Goal: Book appointment/travel/reservation

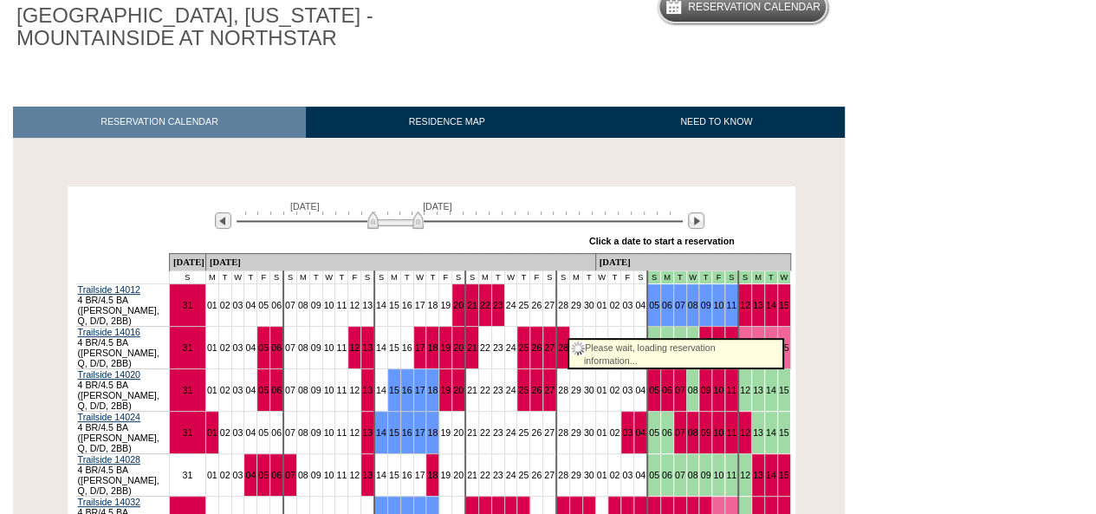
scroll to position [203, 0]
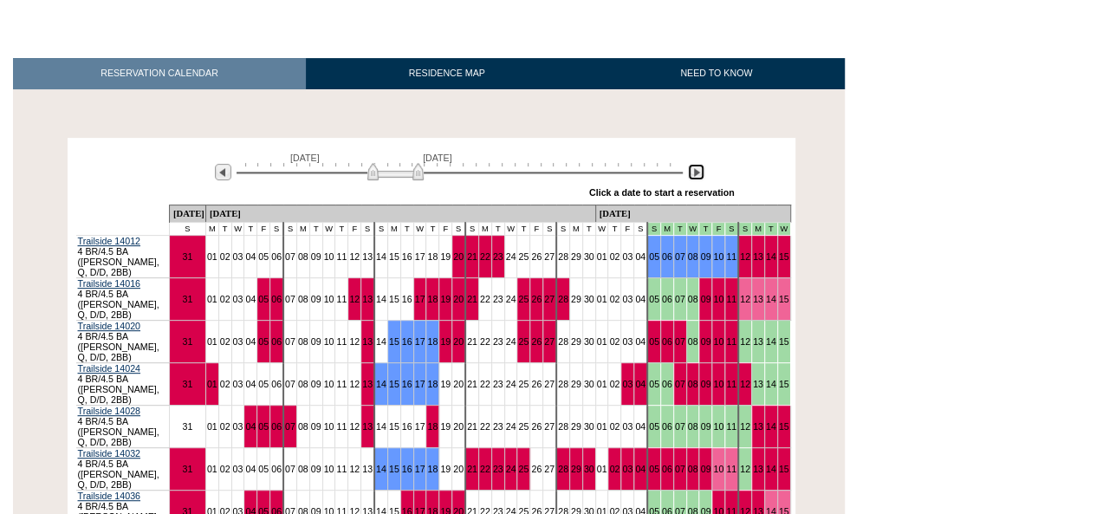
click at [698, 174] on img at bounding box center [696, 172] width 16 height 16
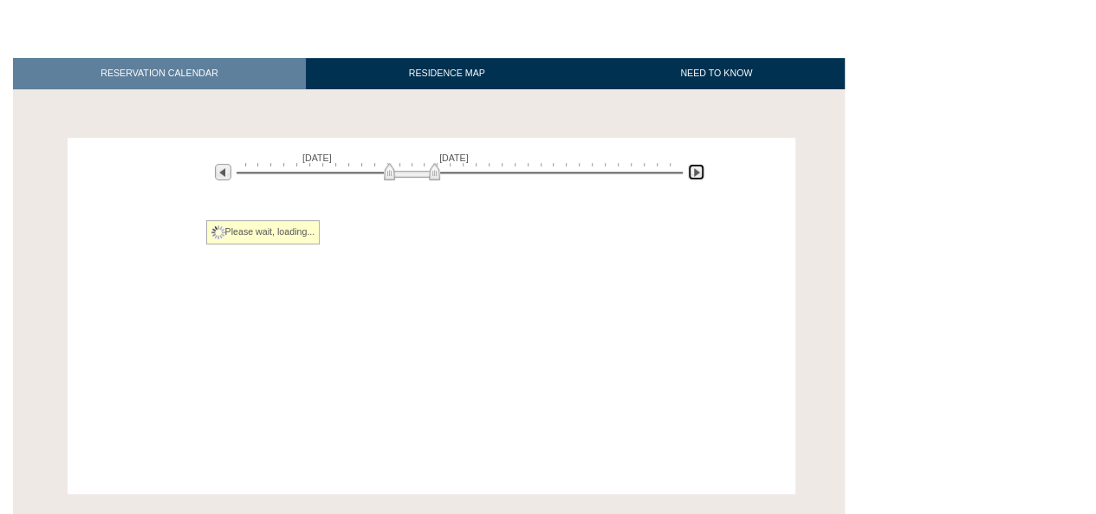
click at [698, 174] on img at bounding box center [696, 172] width 16 height 16
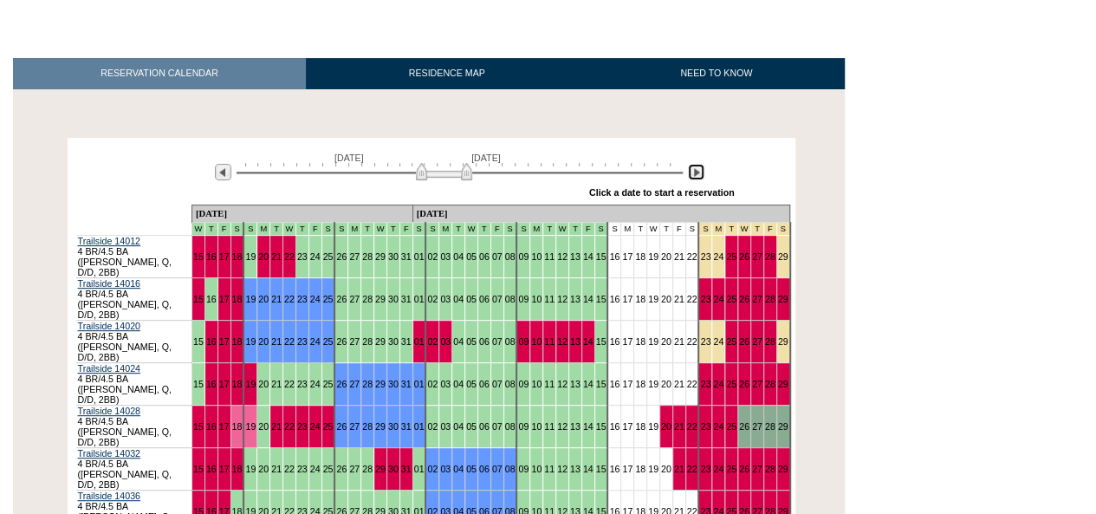
click at [698, 174] on img at bounding box center [696, 172] width 16 height 16
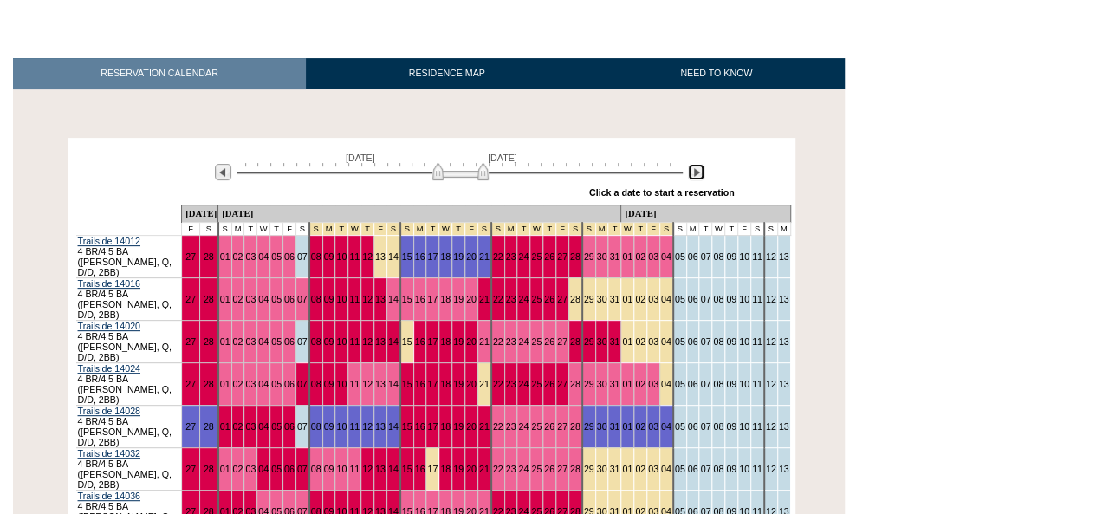
click at [698, 174] on img at bounding box center [696, 172] width 16 height 16
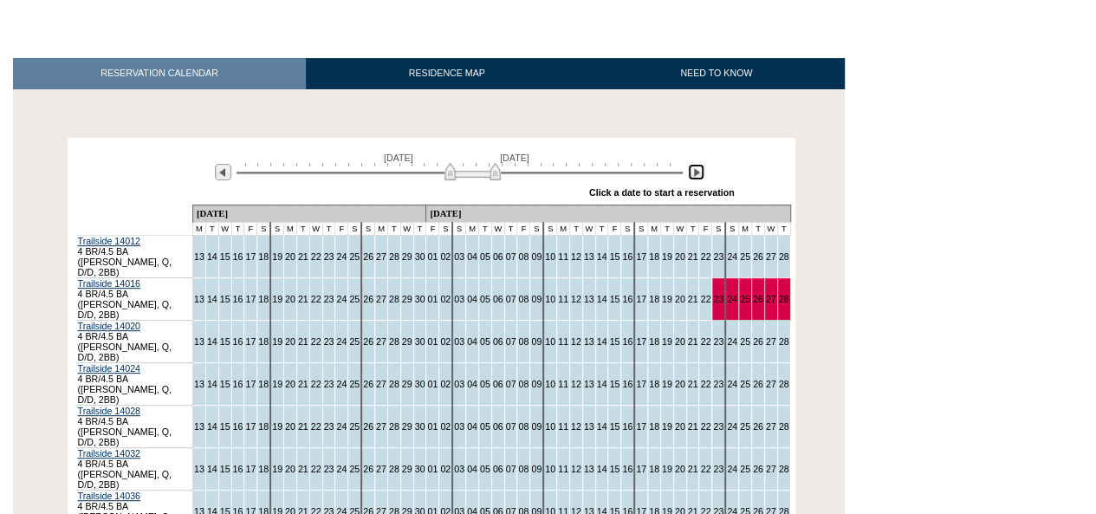
click at [456, 175] on img at bounding box center [472, 171] width 56 height 17
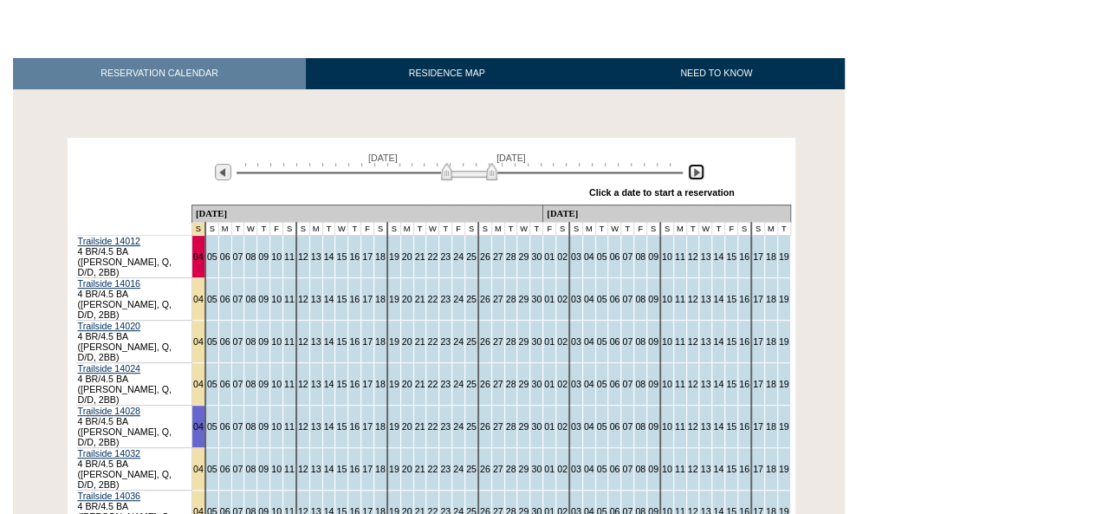
click at [449, 174] on img at bounding box center [469, 171] width 56 height 17
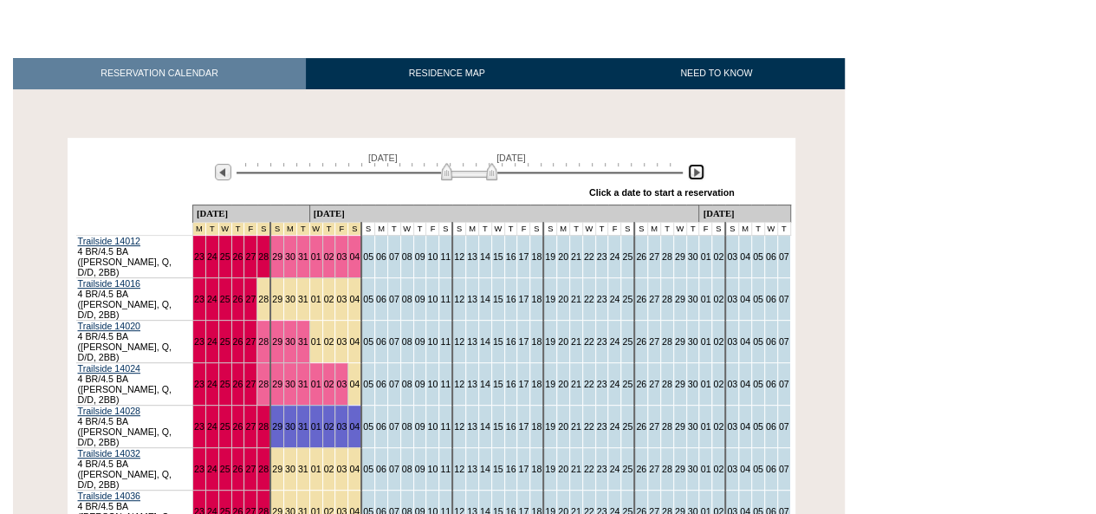
click at [494, 175] on img at bounding box center [469, 171] width 56 height 17
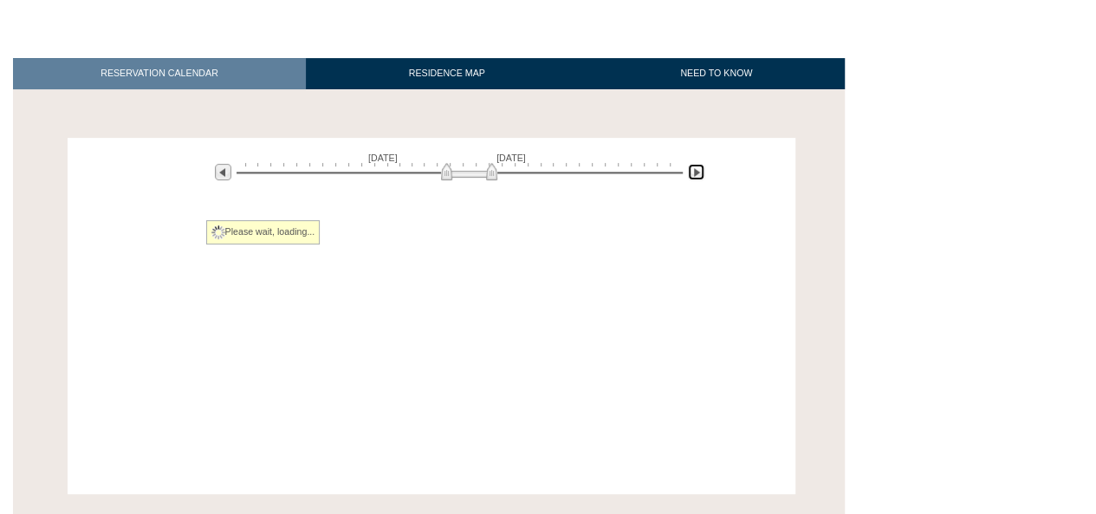
click at [494, 175] on img at bounding box center [469, 171] width 56 height 17
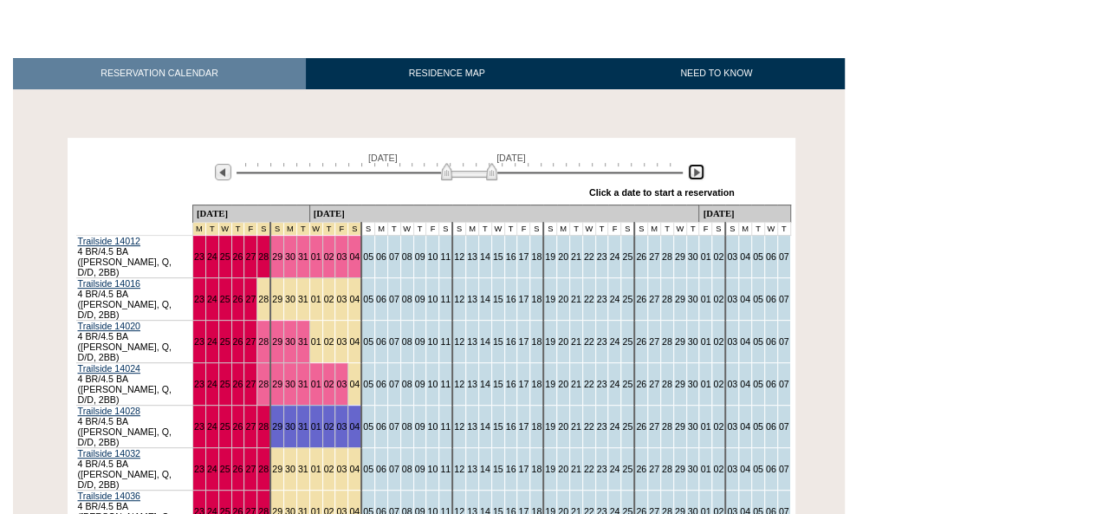
click at [494, 174] on img at bounding box center [469, 171] width 56 height 17
click at [696, 178] on img at bounding box center [696, 172] width 16 height 16
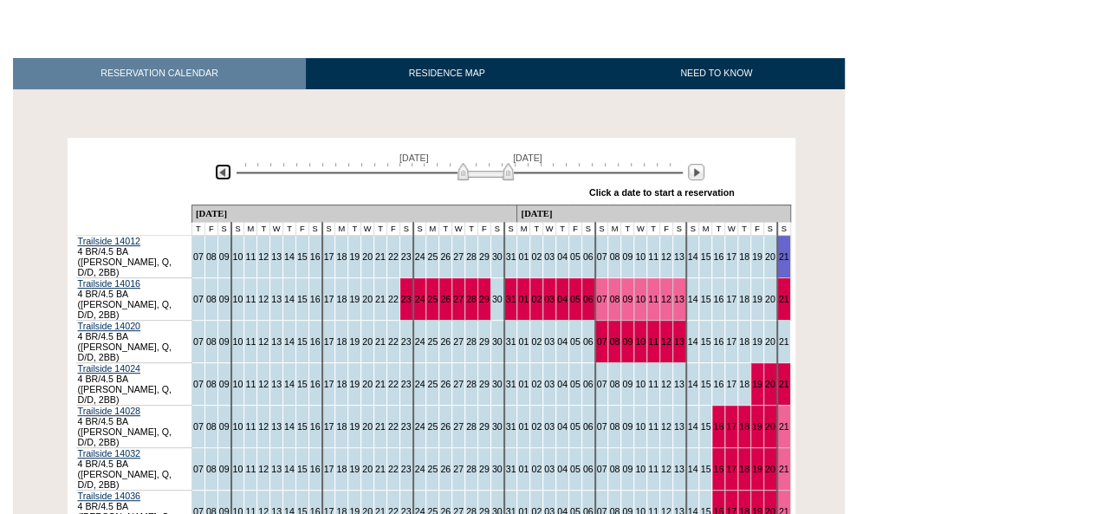
click at [224, 178] on img at bounding box center [223, 172] width 16 height 16
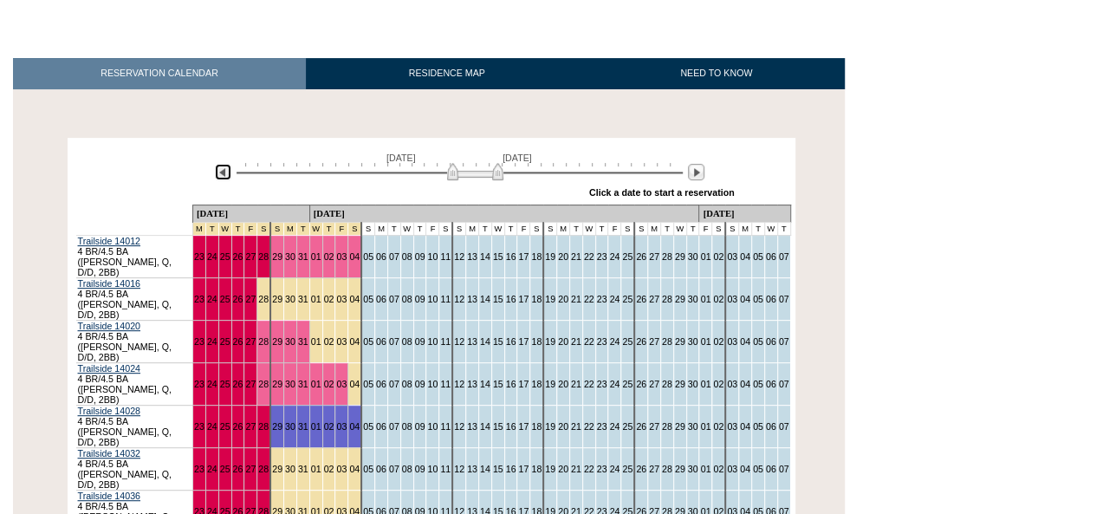
click at [496, 171] on img at bounding box center [475, 171] width 56 height 17
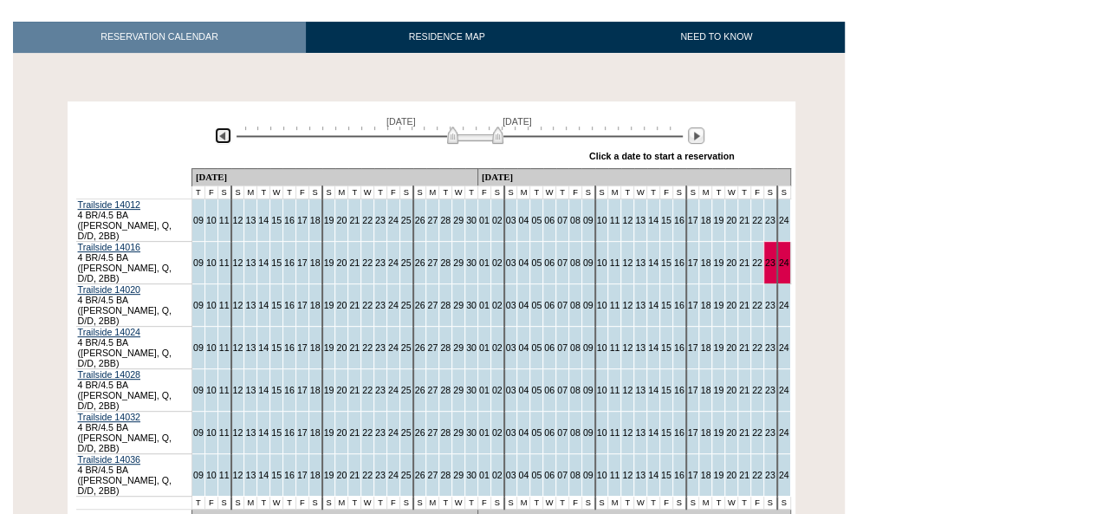
scroll to position [240, 0]
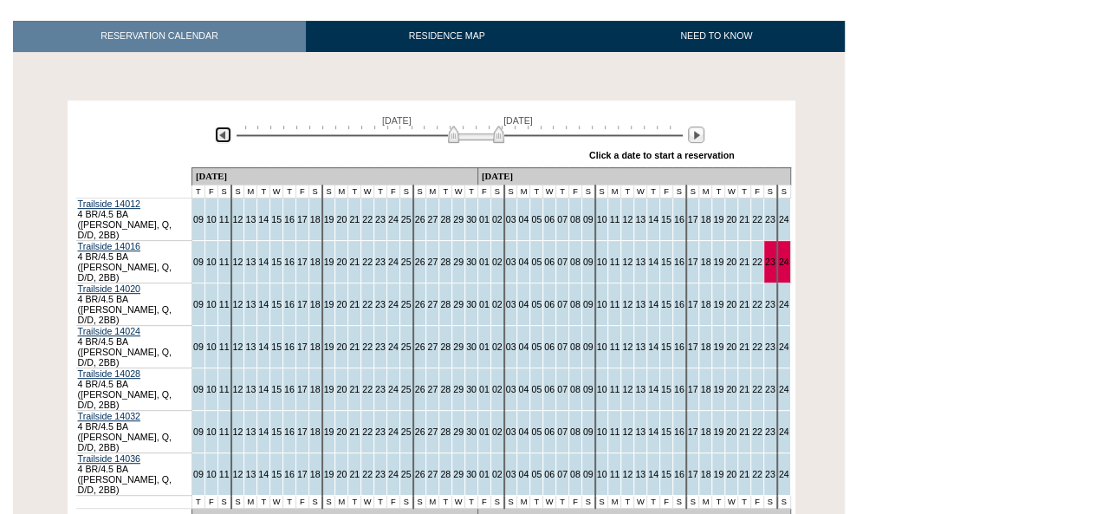
click at [498, 137] on img at bounding box center [476, 134] width 56 height 17
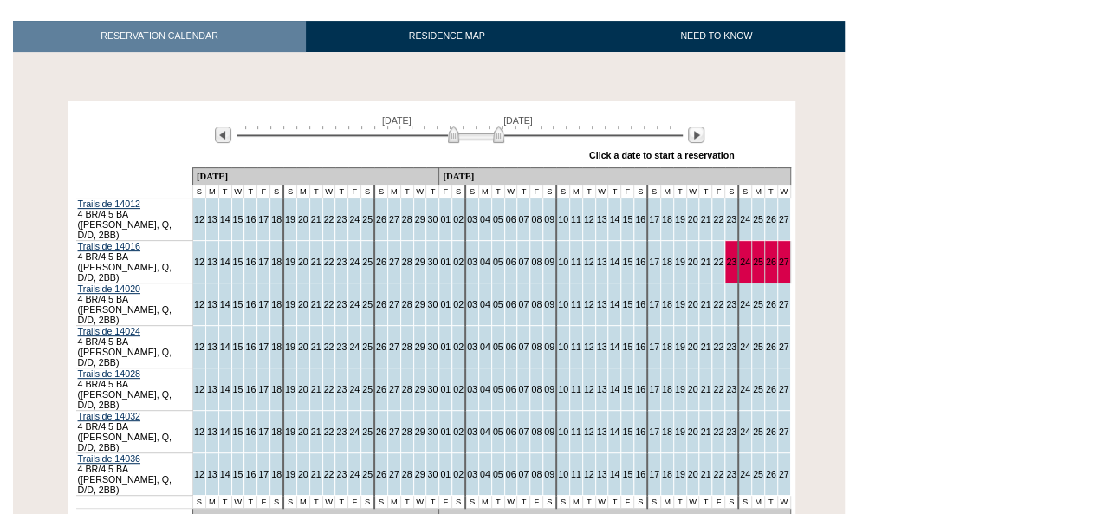
click at [1017, 165] on body "Follow Us ::" at bounding box center [548, 17] width 1096 height 514
click at [444, 133] on img at bounding box center [472, 134] width 56 height 17
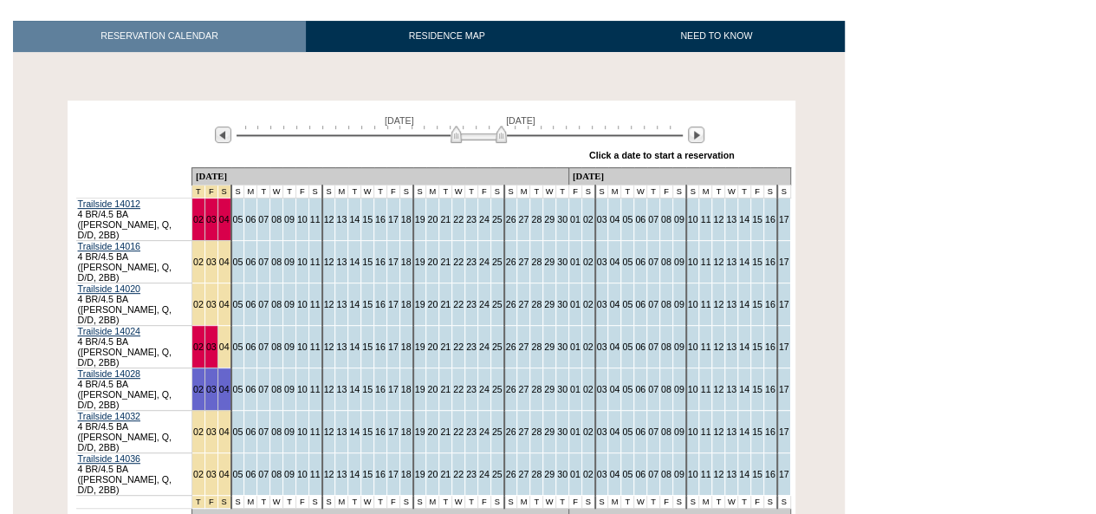
click at [503, 137] on img at bounding box center [478, 134] width 56 height 17
